Goal: Task Accomplishment & Management: Use online tool/utility

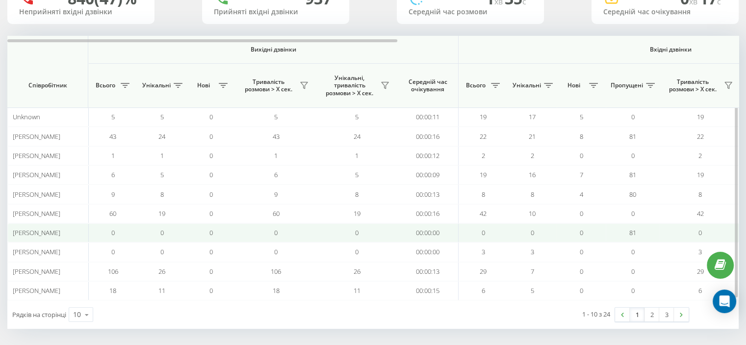
scroll to position [91, 0]
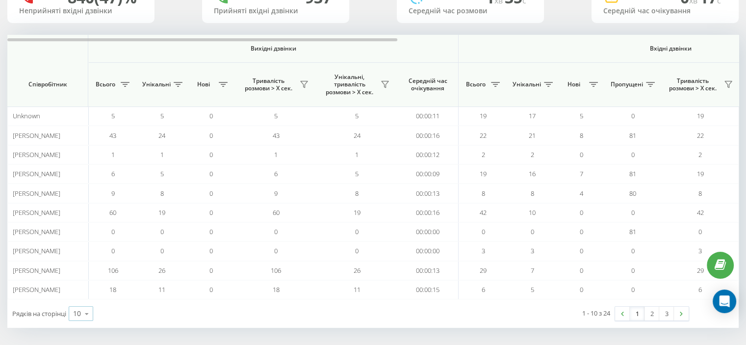
click at [87, 307] on icon at bounding box center [86, 313] width 15 height 19
click at [80, 295] on span "100" at bounding box center [79, 299] width 12 height 9
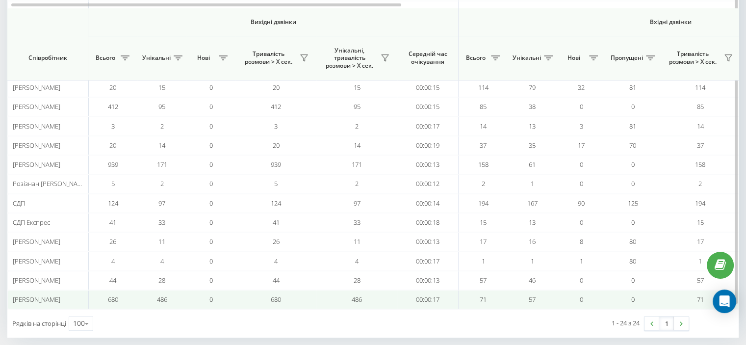
scroll to position [358, 0]
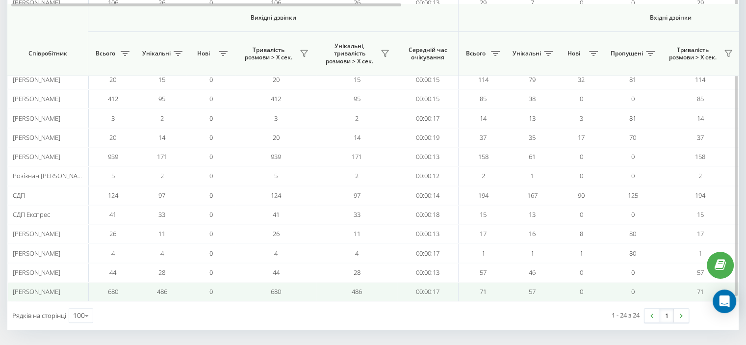
click at [33, 287] on span "[PERSON_NAME]" at bounding box center [37, 291] width 48 height 9
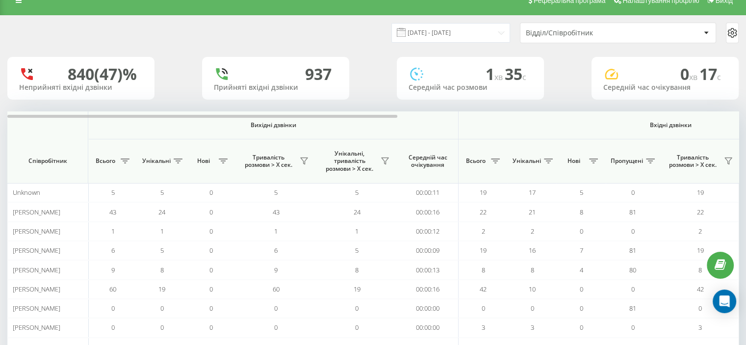
scroll to position [0, 0]
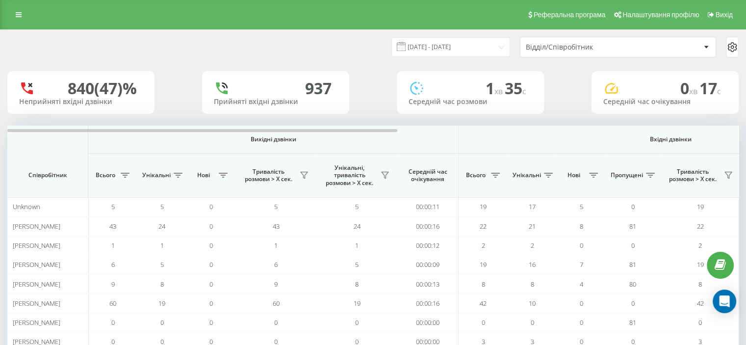
click at [703, 49] on div at bounding box center [705, 47] width 11 height 12
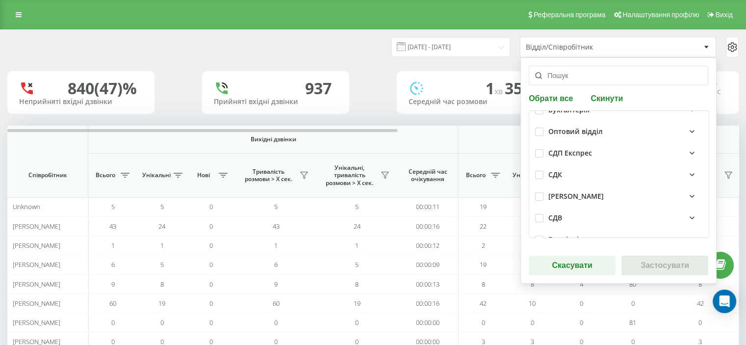
scroll to position [79, 0]
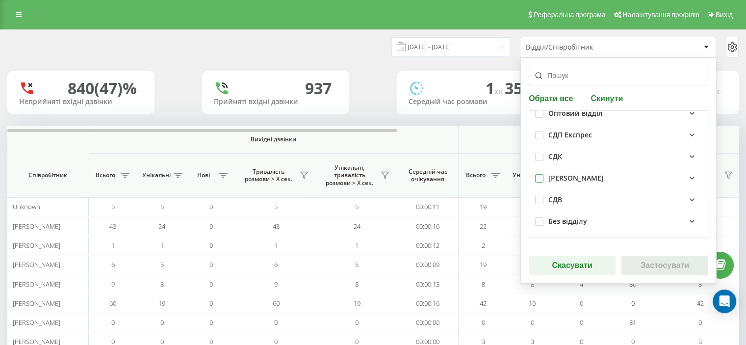
click at [536, 174] on label at bounding box center [539, 174] width 8 height 0
checkbox input "true"
click at [635, 266] on button "Застосувати" at bounding box center [664, 265] width 87 height 20
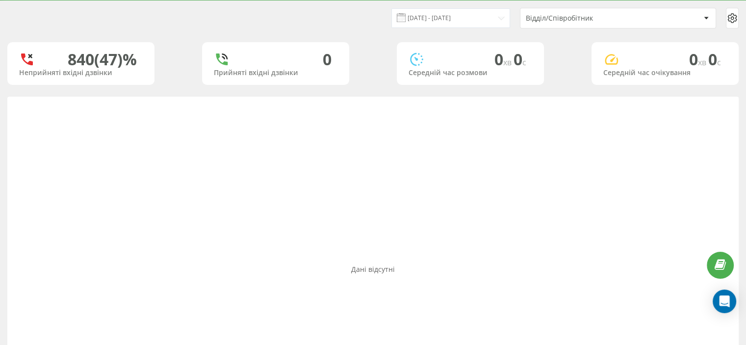
scroll to position [0, 0]
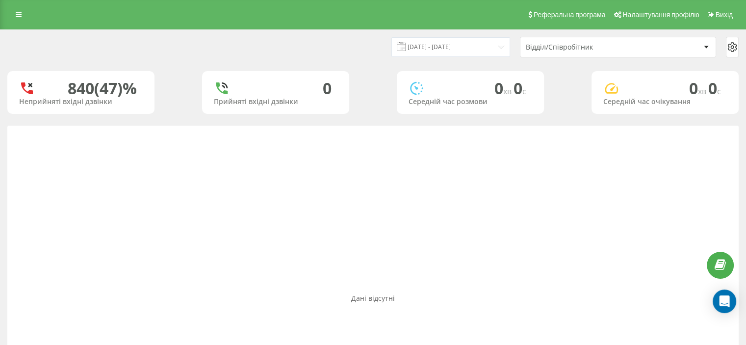
click at [664, 44] on div "Відділ/Співробітник" at bounding box center [613, 47] width 175 height 8
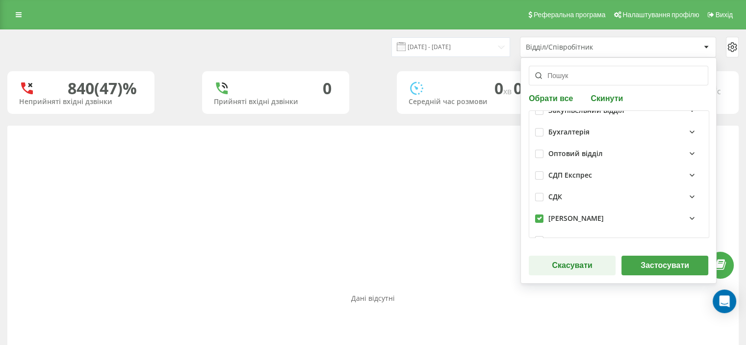
scroll to position [79, 0]
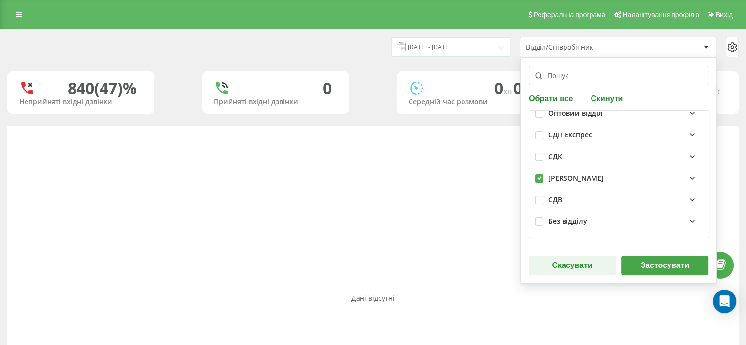
click at [536, 174] on label at bounding box center [539, 174] width 8 height 0
checkbox input "false"
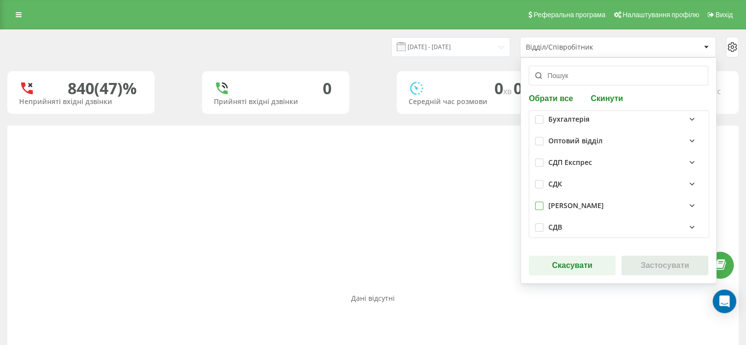
scroll to position [0, 0]
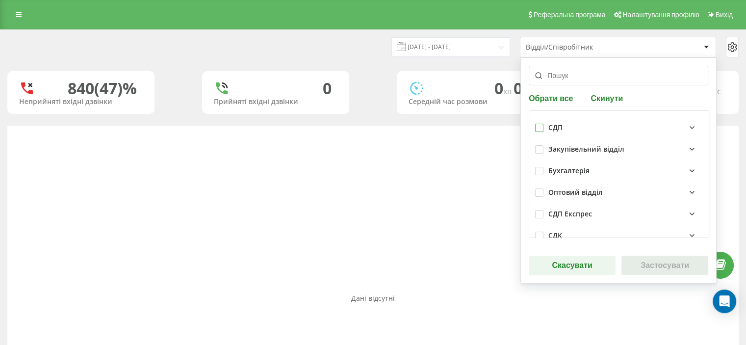
click at [535, 124] on label at bounding box center [539, 124] width 8 height 0
checkbox input "true"
click at [636, 259] on button "Застосувати" at bounding box center [664, 265] width 87 height 20
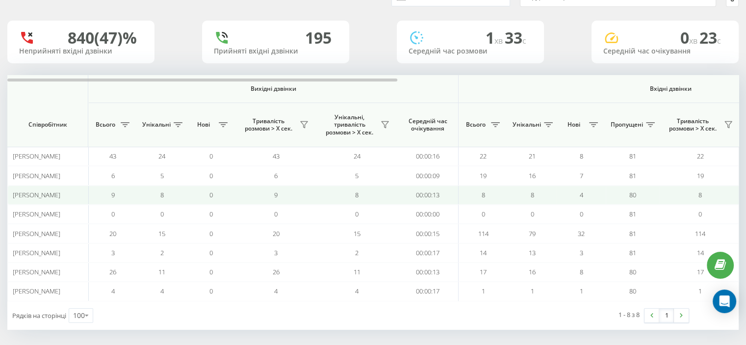
scroll to position [53, 0]
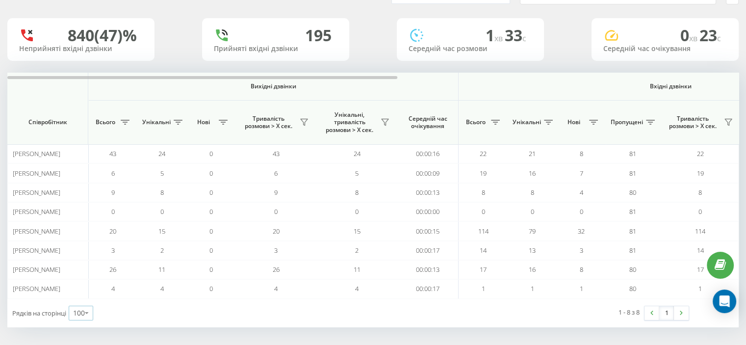
click at [78, 312] on div "100" at bounding box center [79, 313] width 12 height 10
click at [149, 319] on div "Рядків на сторінці 100 10 25 50 100" at bounding box center [190, 313] width 366 height 28
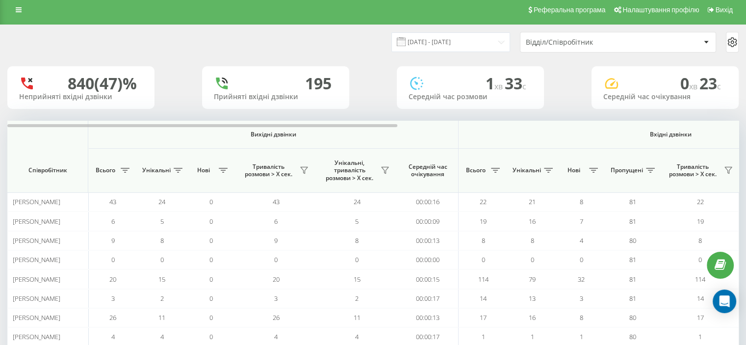
scroll to position [0, 0]
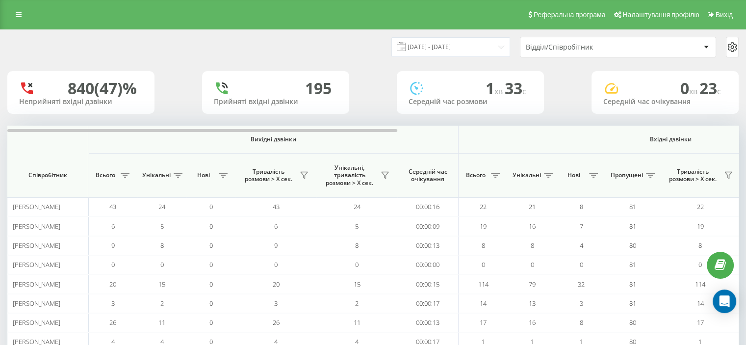
click at [671, 48] on div "Відділ/Співробітник" at bounding box center [613, 47] width 175 height 8
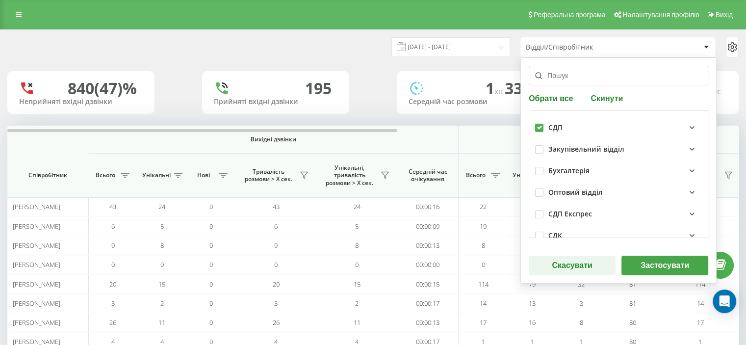
click at [536, 124] on label at bounding box center [539, 124] width 8 height 0
checkbox input "false"
drag, startPoint x: 536, startPoint y: 149, endPoint x: 545, endPoint y: 174, distance: 26.9
click at [535, 145] on label at bounding box center [539, 145] width 8 height 0
checkbox input "true"
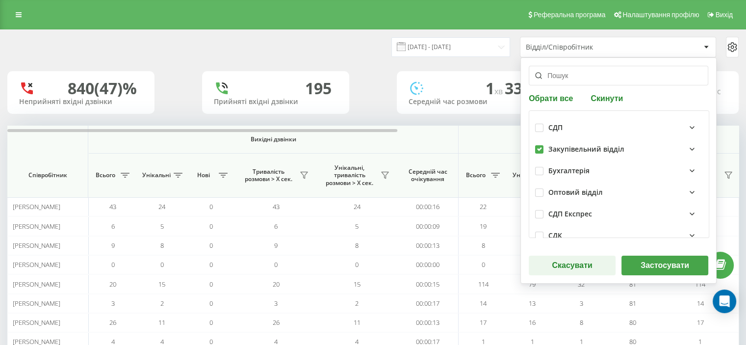
click at [638, 265] on button "Застосувати" at bounding box center [664, 265] width 87 height 20
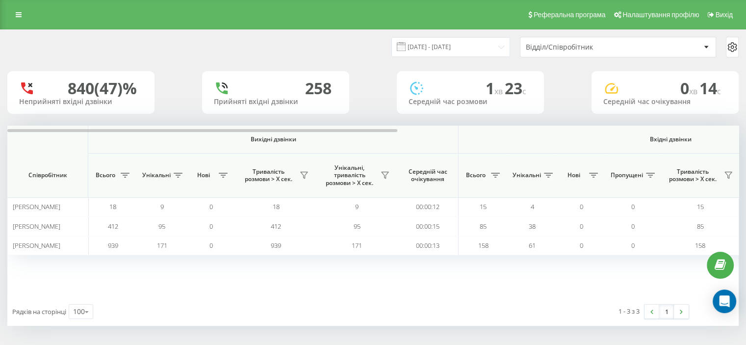
click at [632, 46] on div "Відділ/Співробітник" at bounding box center [584, 47] width 117 height 8
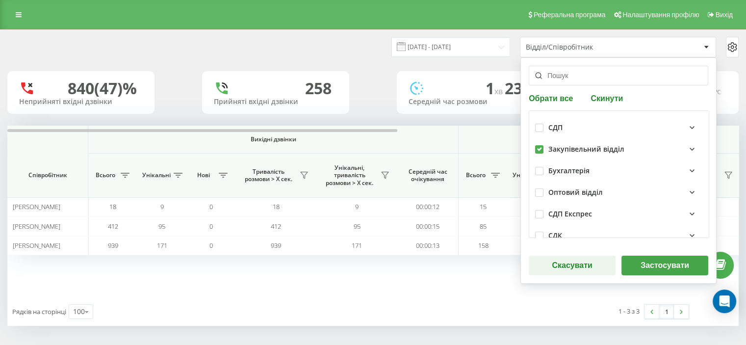
click at [535, 145] on label at bounding box center [539, 145] width 8 height 0
checkbox input "false"
click at [535, 167] on label at bounding box center [539, 167] width 8 height 0
checkbox input "true"
click at [645, 263] on button "Застосувати" at bounding box center [664, 265] width 87 height 20
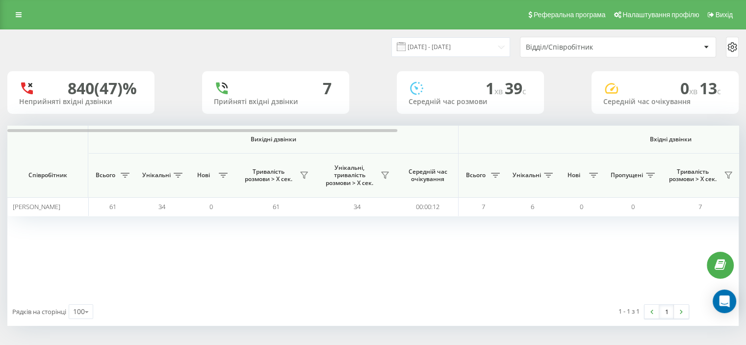
click at [639, 45] on div "Відділ/Співробітник" at bounding box center [584, 47] width 117 height 8
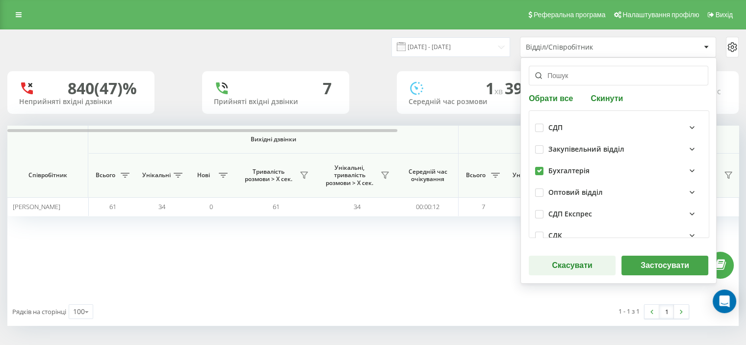
drag, startPoint x: 535, startPoint y: 170, endPoint x: 539, endPoint y: 186, distance: 16.4
click at [535, 167] on label at bounding box center [539, 167] width 8 height 0
checkbox input "false"
click at [537, 188] on label at bounding box center [539, 188] width 8 height 0
checkbox input "true"
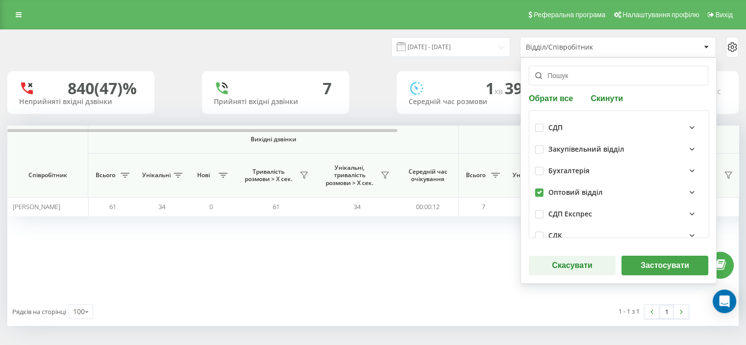
click at [659, 264] on button "Застосувати" at bounding box center [664, 265] width 87 height 20
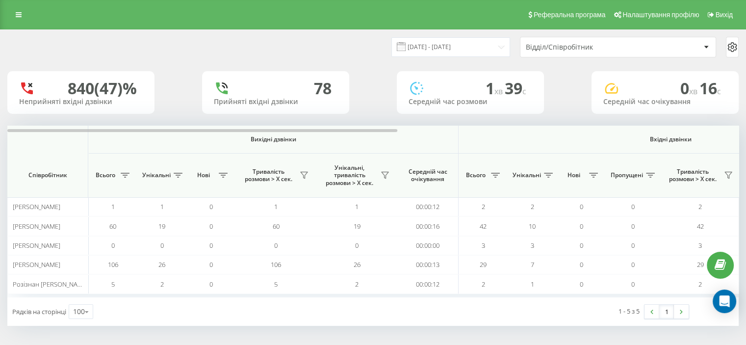
click at [614, 50] on div "Відділ/Співробітник" at bounding box center [584, 47] width 117 height 8
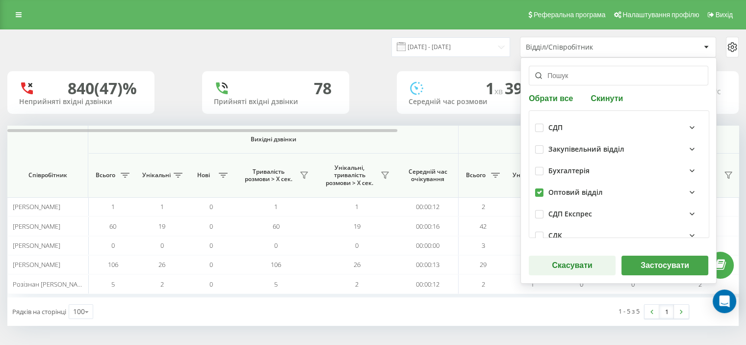
click at [536, 188] on label at bounding box center [539, 188] width 8 height 0
checkbox input "false"
click at [536, 210] on label at bounding box center [539, 210] width 8 height 0
checkbox input "true"
click at [644, 264] on button "Застосувати" at bounding box center [664, 265] width 87 height 20
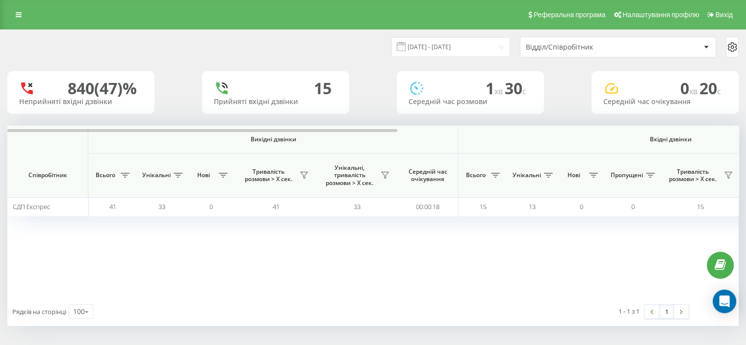
click at [589, 44] on div "Відділ/Співробітник" at bounding box center [584, 47] width 117 height 8
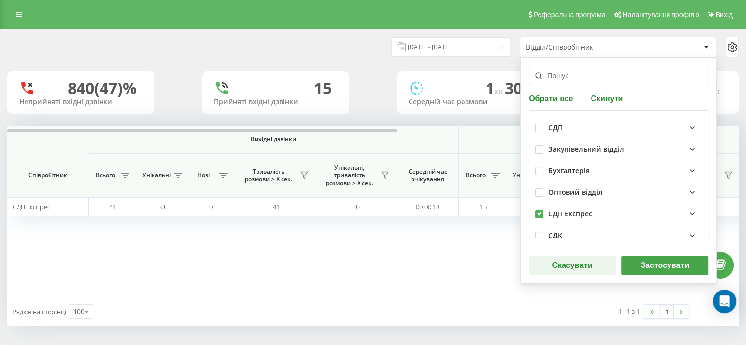
click at [537, 210] on label at bounding box center [539, 210] width 8 height 0
checkbox input "false"
click at [536, 231] on label at bounding box center [539, 231] width 8 height 0
checkbox input "true"
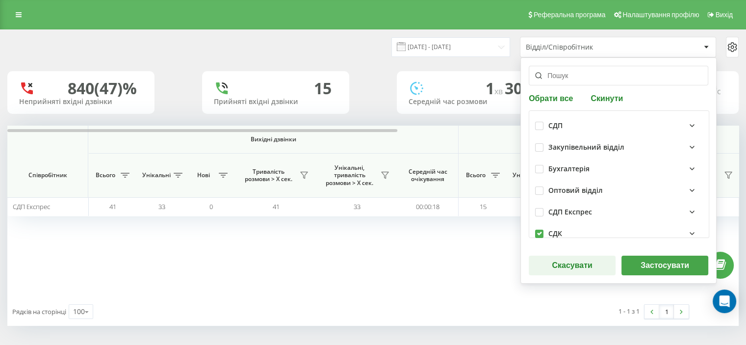
click at [653, 263] on button "Застосувати" at bounding box center [664, 265] width 87 height 20
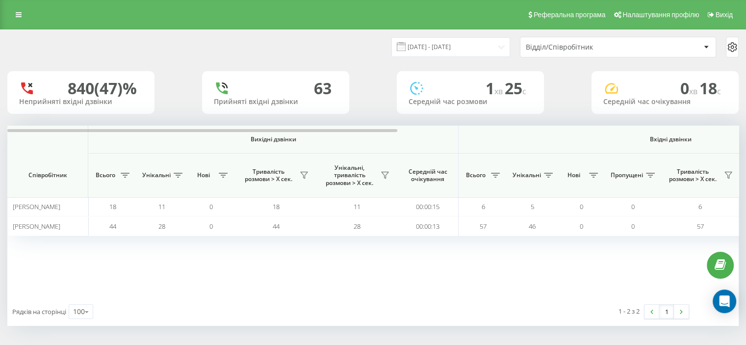
click at [578, 46] on div "Відділ/Співробітник" at bounding box center [584, 47] width 117 height 8
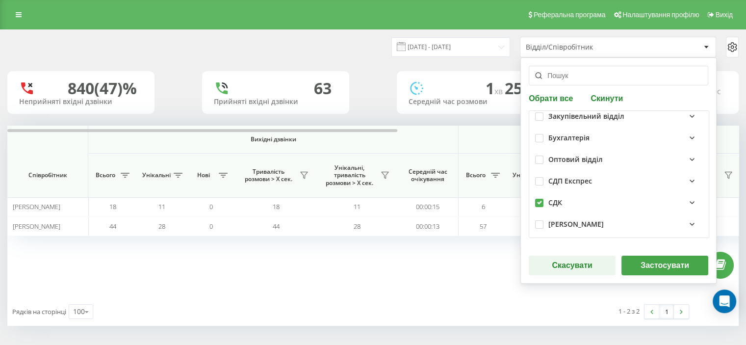
scroll to position [49, 0]
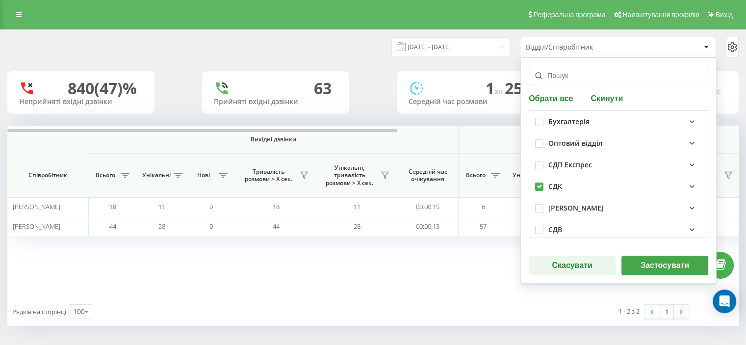
click at [537, 182] on label at bounding box center [539, 182] width 8 height 0
checkbox input "false"
click at [536, 226] on label at bounding box center [539, 226] width 8 height 0
checkbox input "true"
click at [649, 262] on button "Застосувати" at bounding box center [664, 265] width 87 height 20
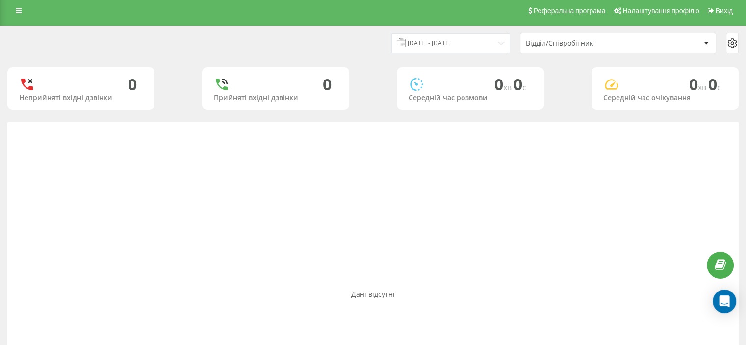
scroll to position [0, 0]
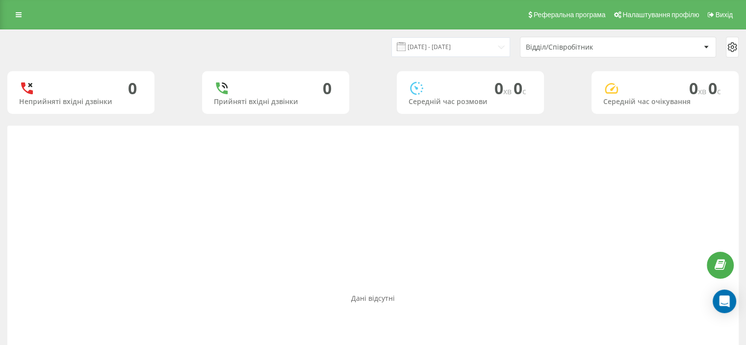
click at [579, 45] on div "Відділ/Співробітник" at bounding box center [584, 47] width 117 height 8
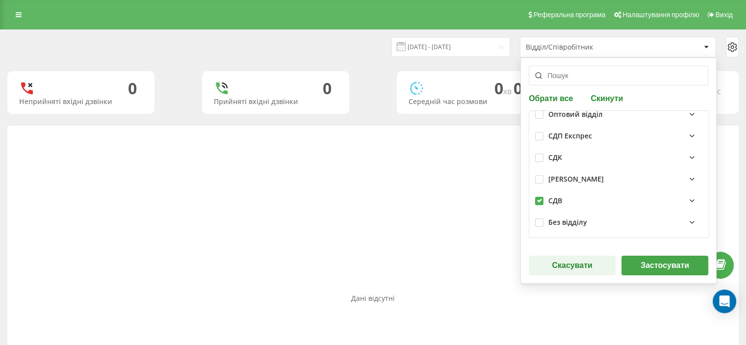
scroll to position [79, 0]
click at [535, 196] on label at bounding box center [539, 196] width 8 height 0
checkbox input "false"
drag, startPoint x: 537, startPoint y: 219, endPoint x: 556, endPoint y: 232, distance: 23.5
click at [537, 217] on label at bounding box center [539, 217] width 8 height 0
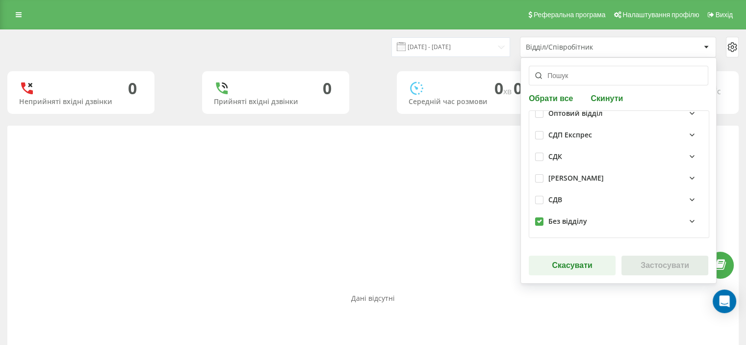
checkbox input "true"
click at [651, 259] on button "Застосувати" at bounding box center [664, 265] width 87 height 20
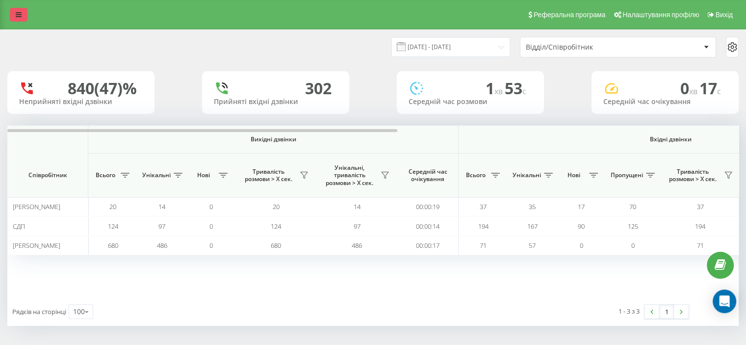
click at [16, 15] on icon at bounding box center [19, 14] width 6 height 7
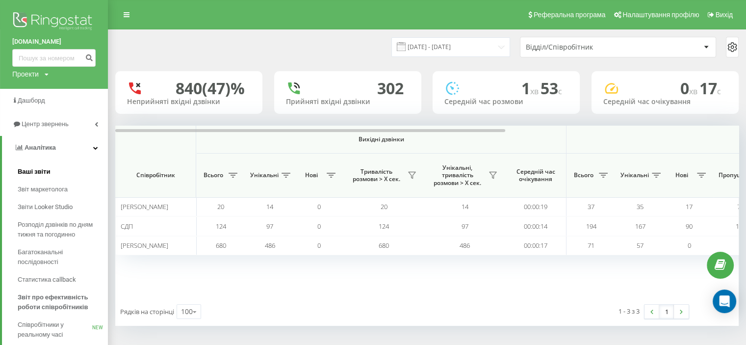
click at [33, 171] on span "Ваші звіти" at bounding box center [34, 172] width 33 height 10
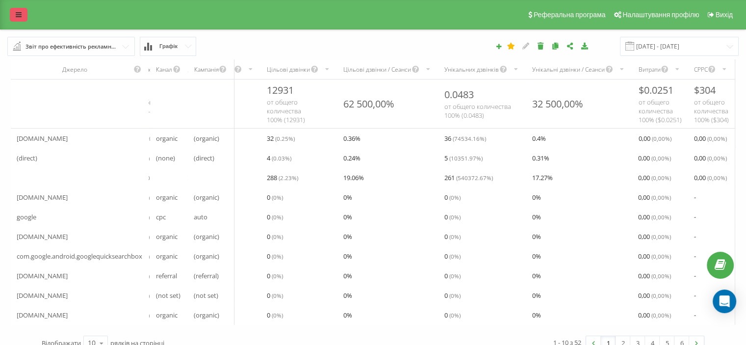
click at [20, 13] on icon at bounding box center [19, 14] width 6 height 7
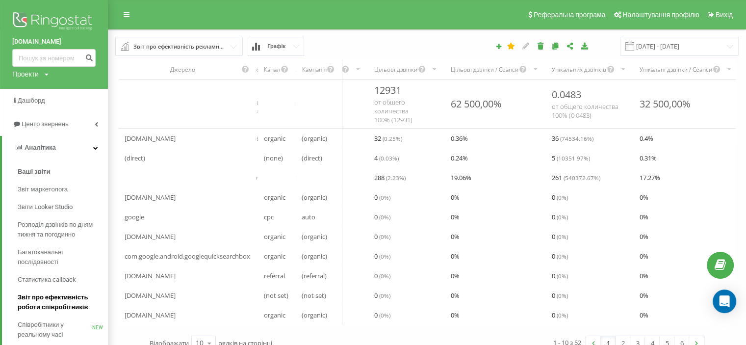
click at [44, 296] on span "Звіт про ефективність роботи співробітників" at bounding box center [60, 302] width 85 height 20
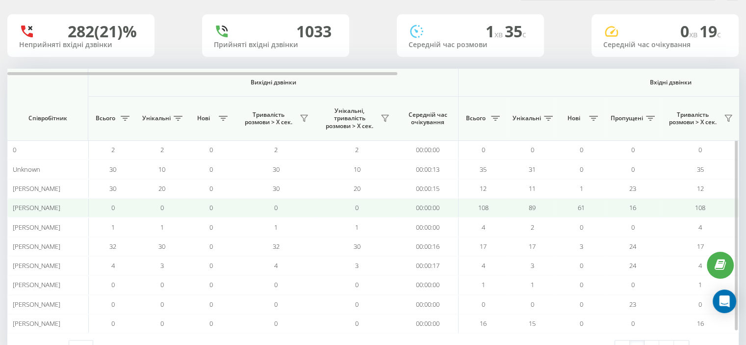
scroll to position [91, 0]
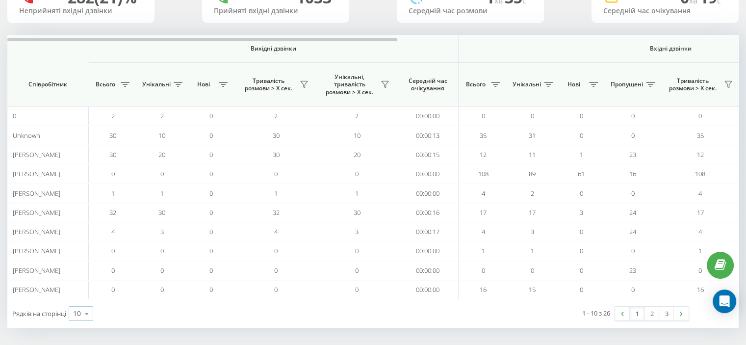
click at [85, 310] on icon at bounding box center [86, 313] width 15 height 19
click at [84, 295] on span "100" at bounding box center [79, 299] width 12 height 9
